Goal: Information Seeking & Learning: Learn about a topic

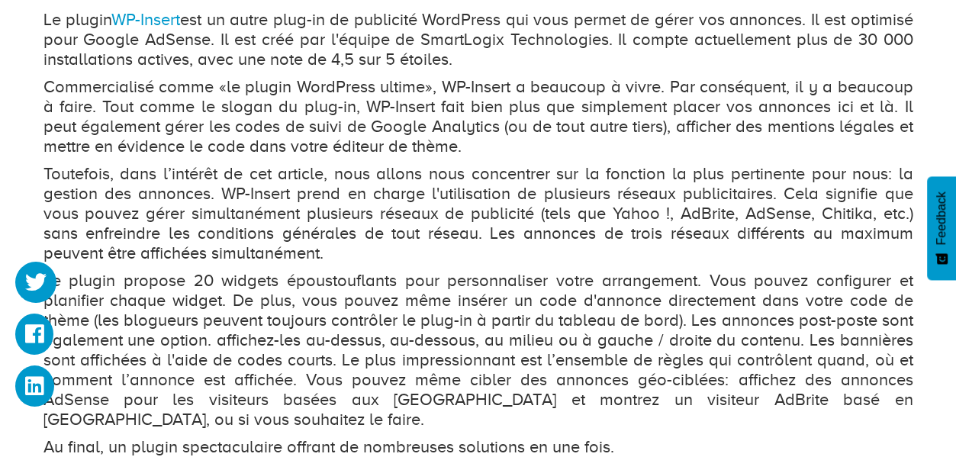
scroll to position [3814, 0]
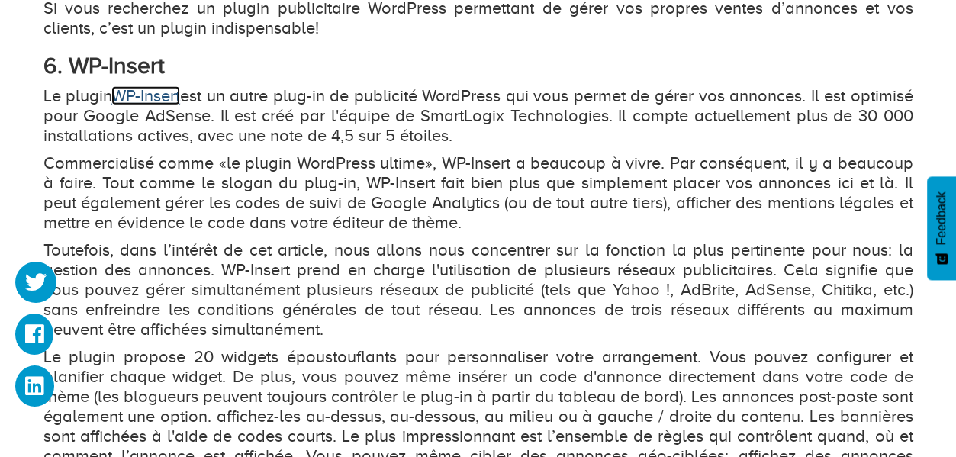
click at [140, 94] on link "WP-Insert" at bounding box center [145, 95] width 69 height 19
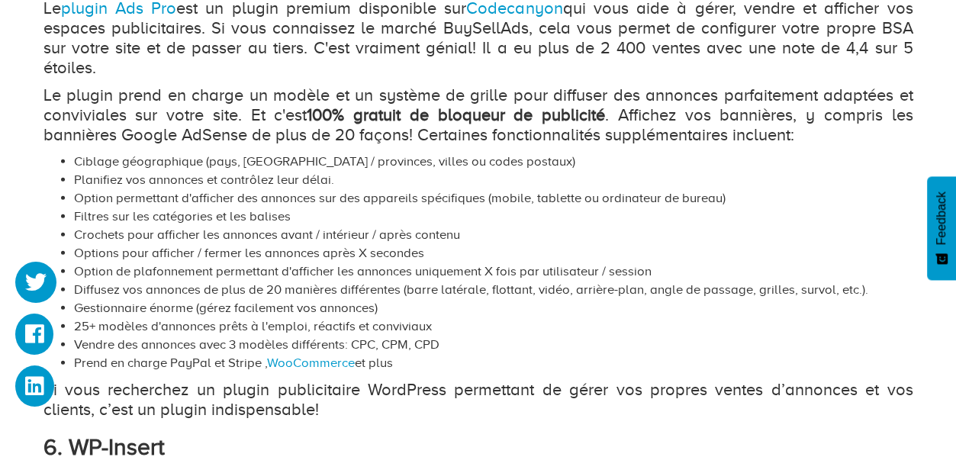
scroll to position [3280, 0]
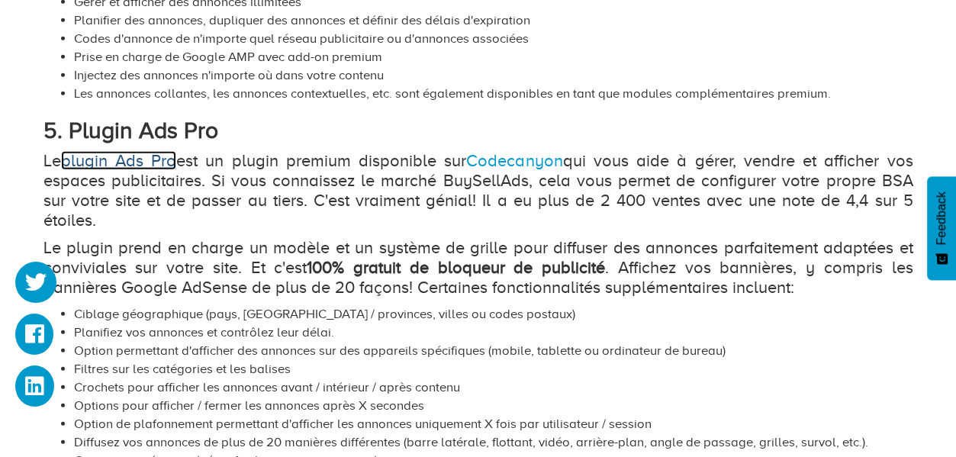
click at [128, 158] on link "plugin Ads Pro" at bounding box center [119, 160] width 116 height 19
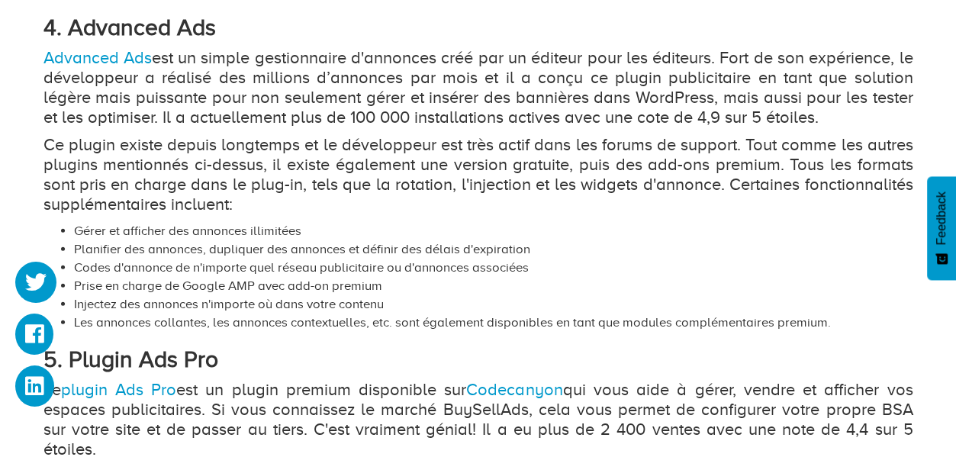
scroll to position [2975, 0]
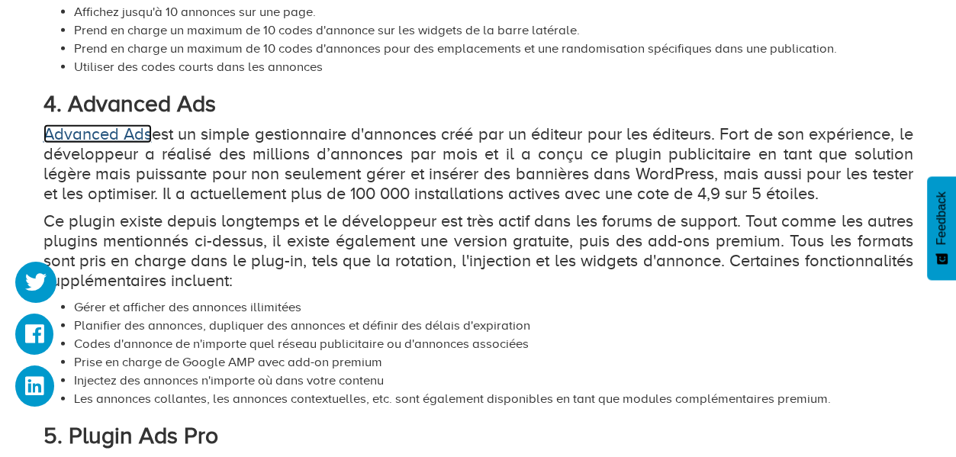
click at [92, 130] on link "Advanced Ads" at bounding box center [97, 133] width 108 height 19
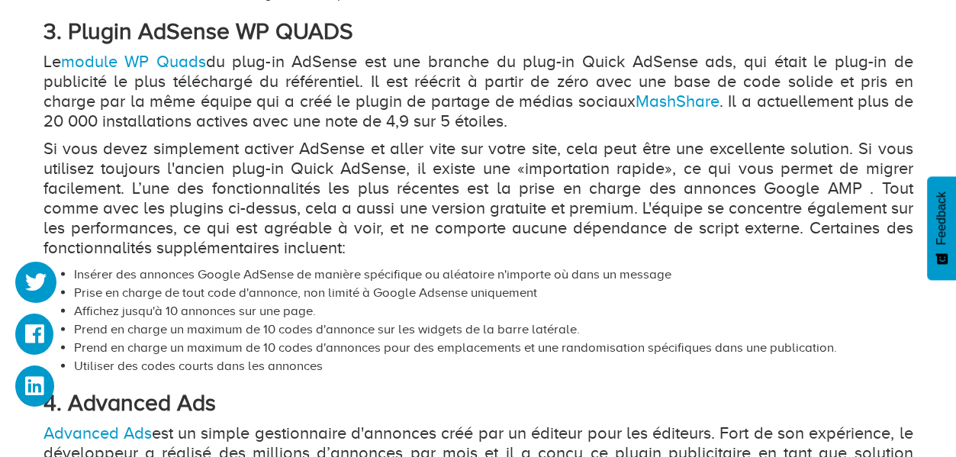
scroll to position [2593, 0]
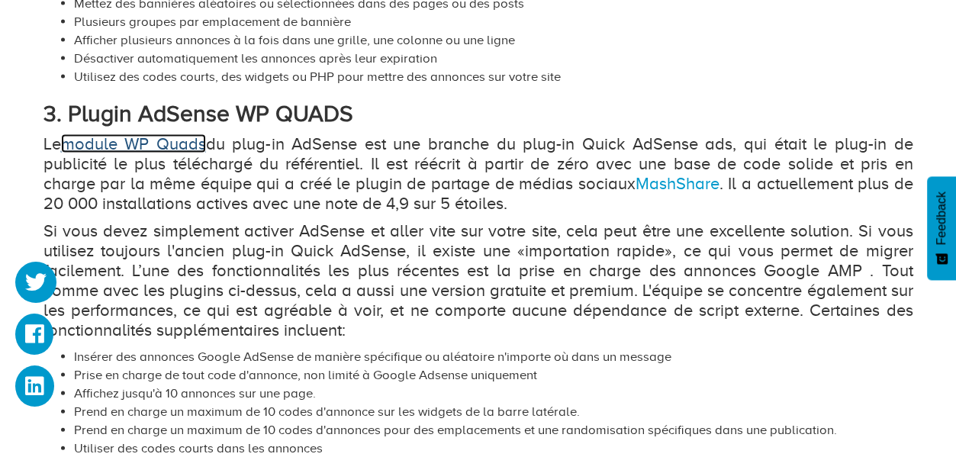
click at [189, 143] on link "module WP Quads" at bounding box center [133, 143] width 145 height 19
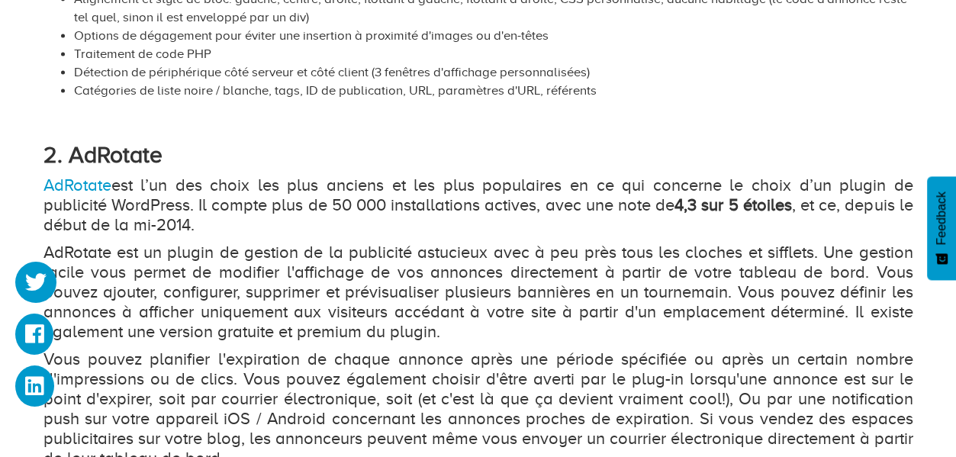
scroll to position [1754, 0]
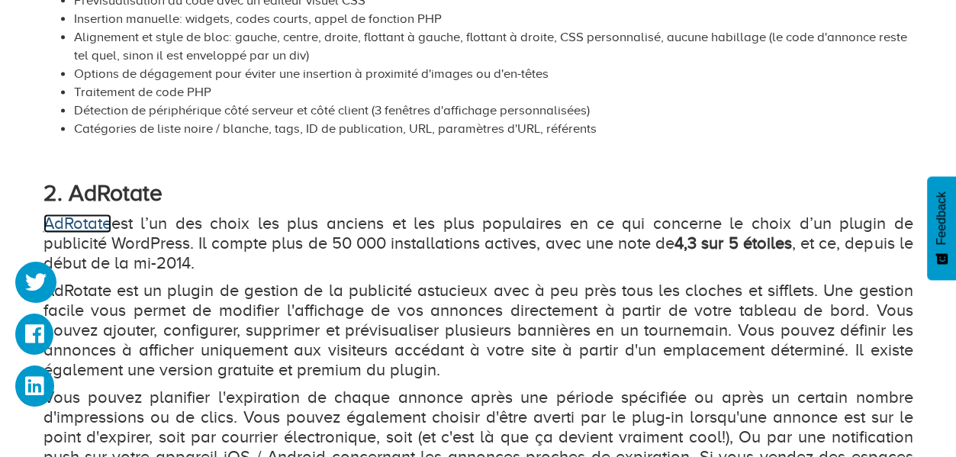
click at [85, 217] on link "AdRotate" at bounding box center [77, 223] width 68 height 19
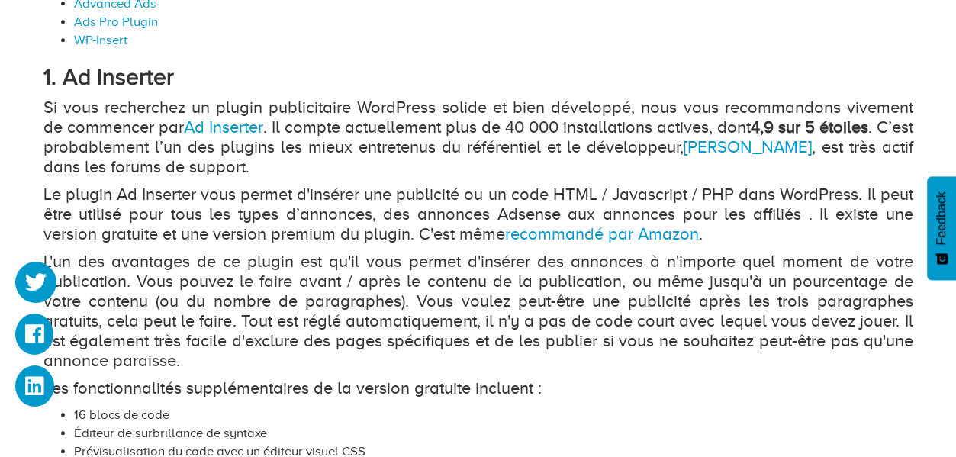
scroll to position [1220, 0]
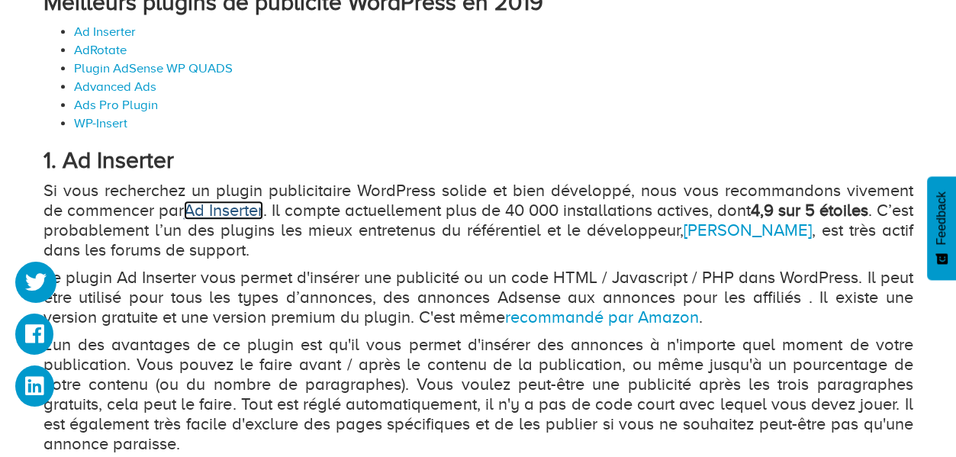
click at [201, 204] on link "Ad Inserter" at bounding box center [223, 210] width 79 height 19
